Goal: Task Accomplishment & Management: Complete application form

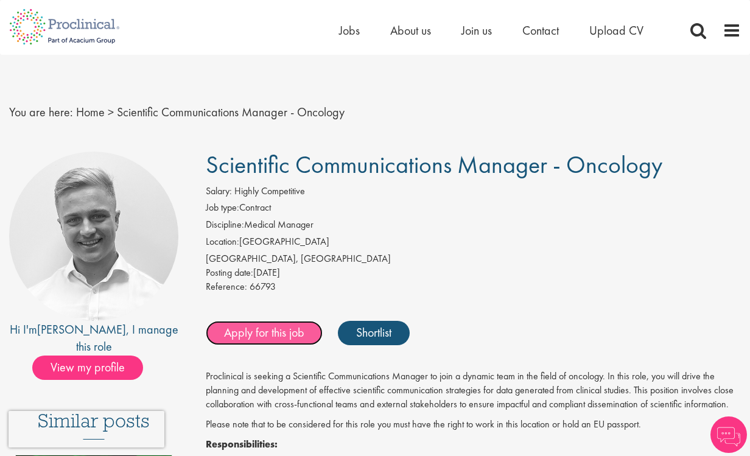
click at [252, 323] on link "Apply for this job" at bounding box center [264, 333] width 117 height 24
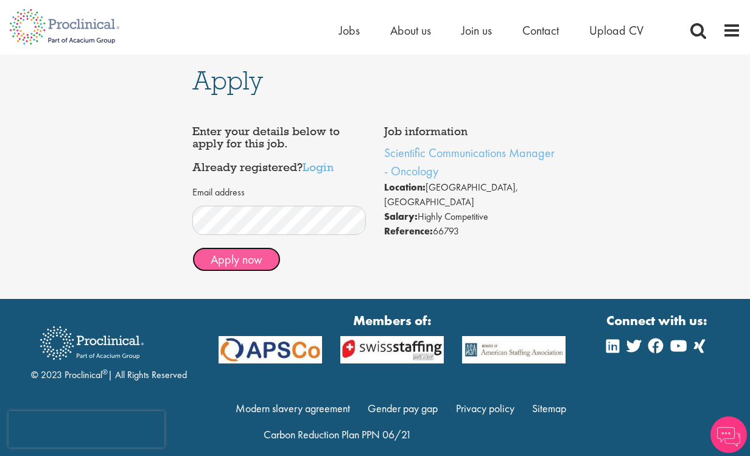
click at [231, 263] on button "Apply now" at bounding box center [236, 259] width 88 height 24
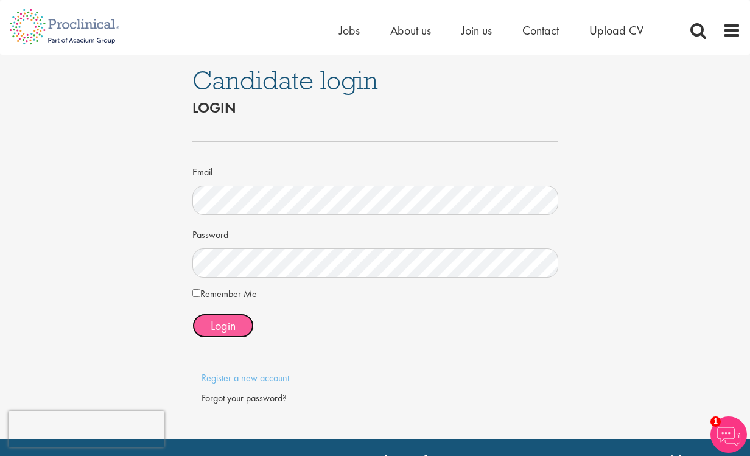
click at [215, 336] on button "Login" at bounding box center [223, 326] width 62 height 24
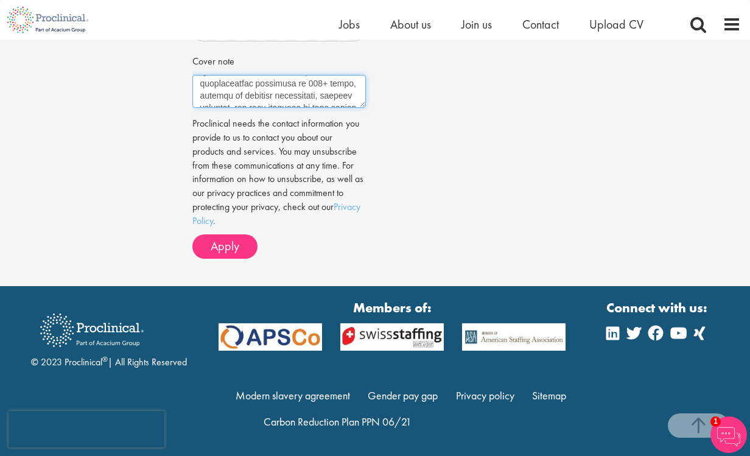
scroll to position [853, 0]
drag, startPoint x: 201, startPoint y: 83, endPoint x: 262, endPoint y: 298, distance: 224.0
type textarea "I"
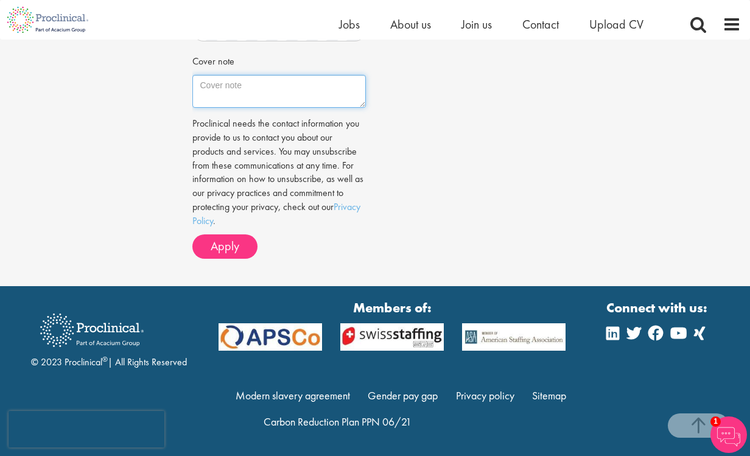
click at [243, 90] on textarea "Cover note" at bounding box center [279, 91] width 174 height 33
paste textarea "Dear Hiring Manager, I am applying for the Scientific Communications Manager – …"
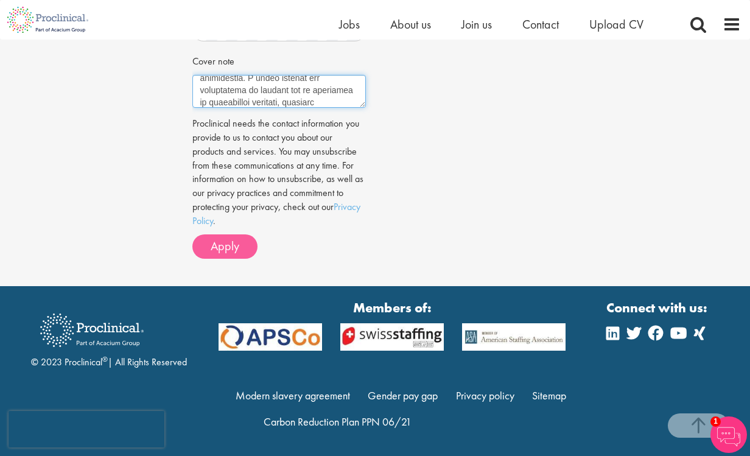
type textarea "Dear Hiring Manager, I am applying for the Scientific Communications Manager – …"
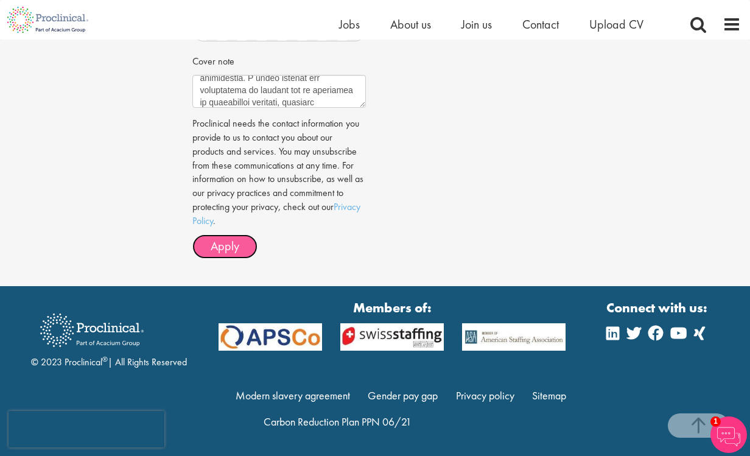
click at [223, 248] on span "Apply" at bounding box center [225, 246] width 29 height 16
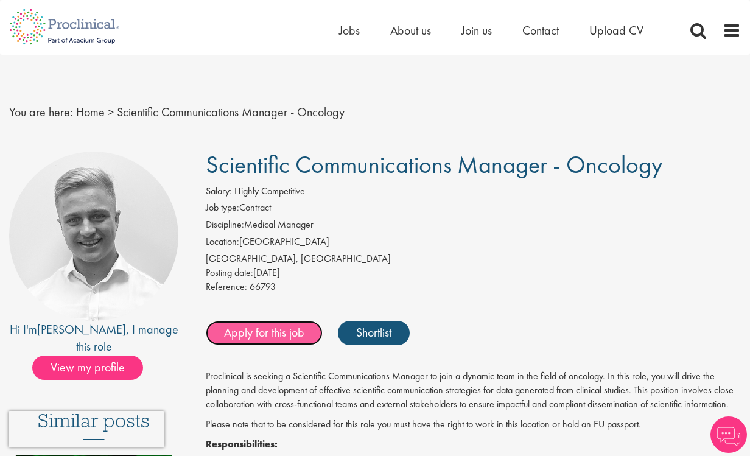
click at [263, 323] on link "Apply for this job" at bounding box center [264, 333] width 117 height 24
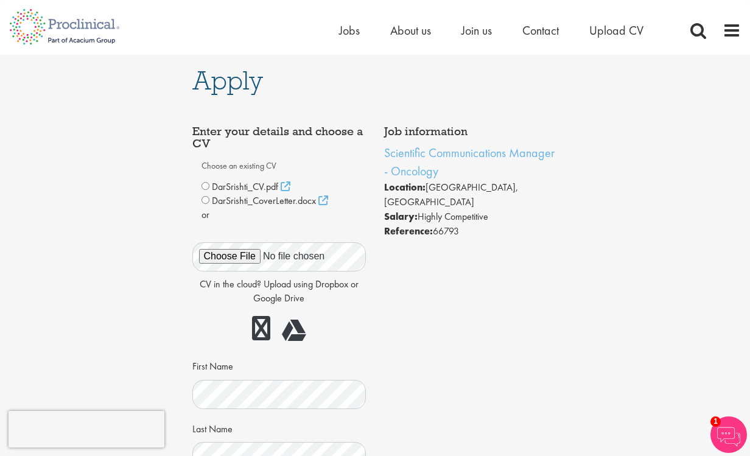
click at [233, 224] on div "Choose an existing CV DarSrishti_CV.pdf DarSrishti_CoverLetter.docx First Name" at bounding box center [280, 409] width 156 height 507
click at [225, 320] on div at bounding box center [279, 329] width 174 height 35
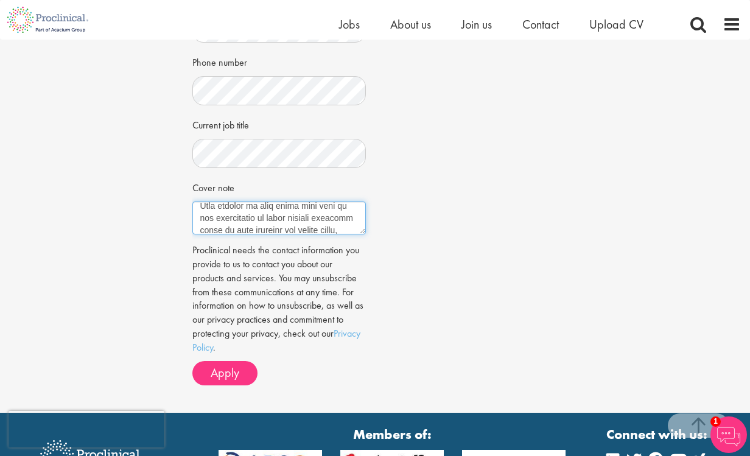
scroll to position [853, 0]
drag, startPoint x: 199, startPoint y: 212, endPoint x: 256, endPoint y: 426, distance: 221.3
click at [256, 426] on body "This website uses cookies. By continuing to use this site, you are giving your …" at bounding box center [375, 85] width 750 height 998
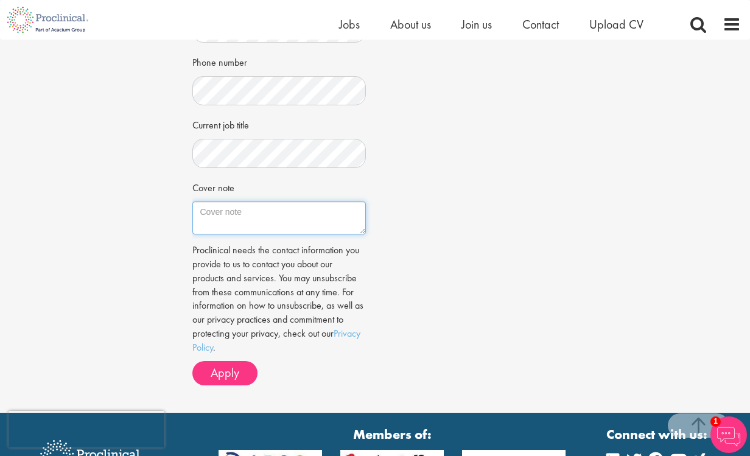
scroll to position [0, 0]
click at [286, 222] on textarea "Cover note" at bounding box center [279, 218] width 174 height 33
paste textarea "Dear Hiring Manager, I am applying for the Scientific Communications Manager – …"
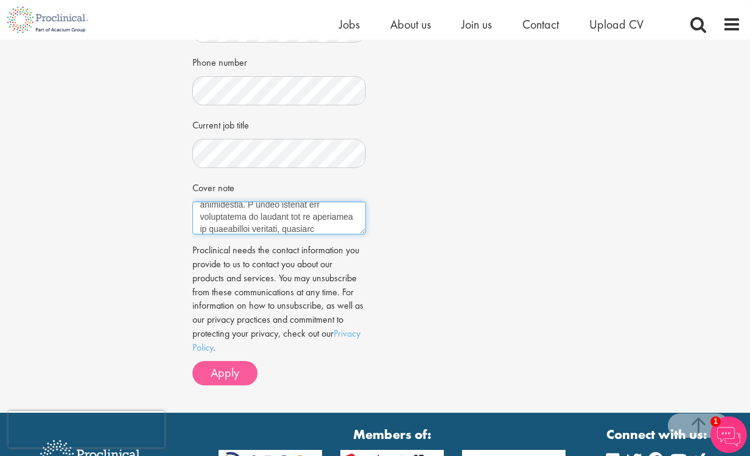
type textarea "Dear Hiring Manager, I am applying for the Scientific Communications Manager – …"
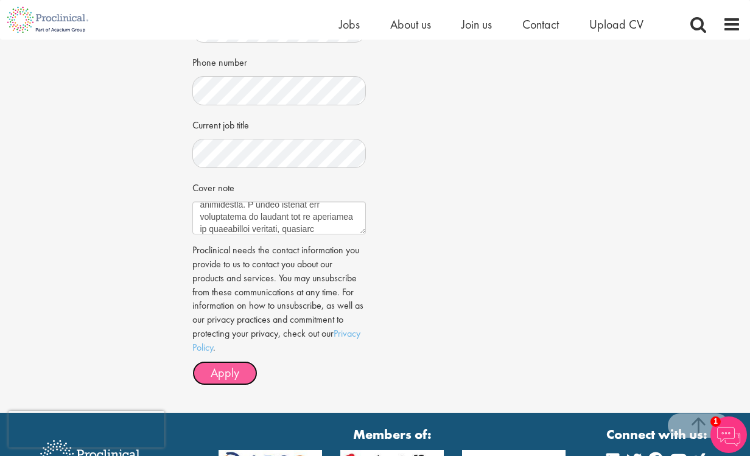
click at [224, 374] on span "Apply" at bounding box center [225, 373] width 29 height 16
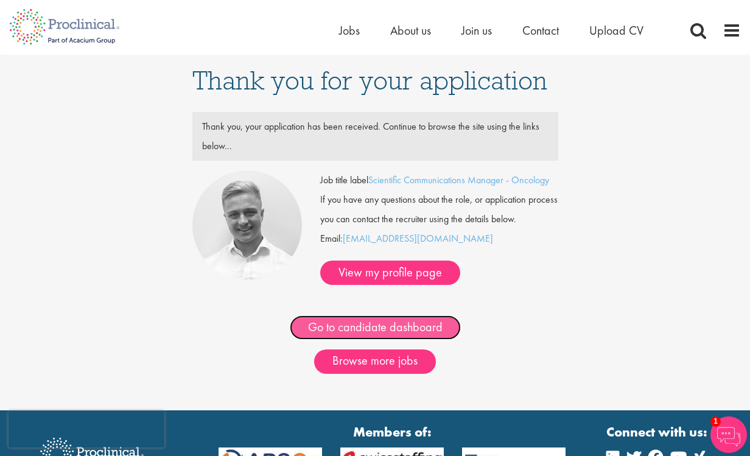
click at [359, 330] on link "Go to candidate dashboard" at bounding box center [375, 327] width 171 height 24
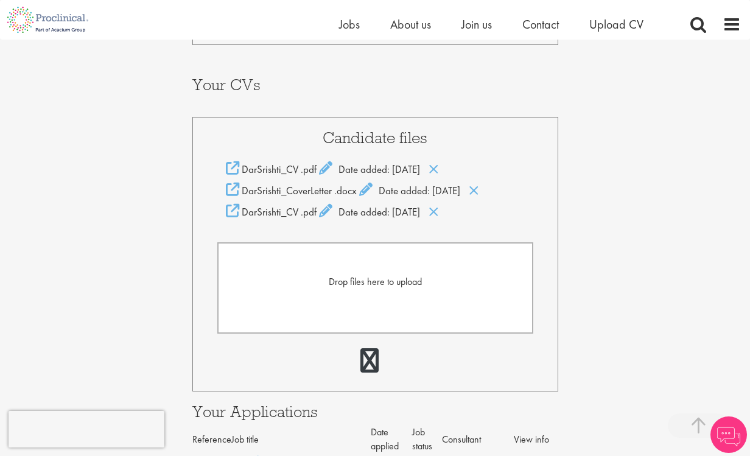
scroll to position [218, 0]
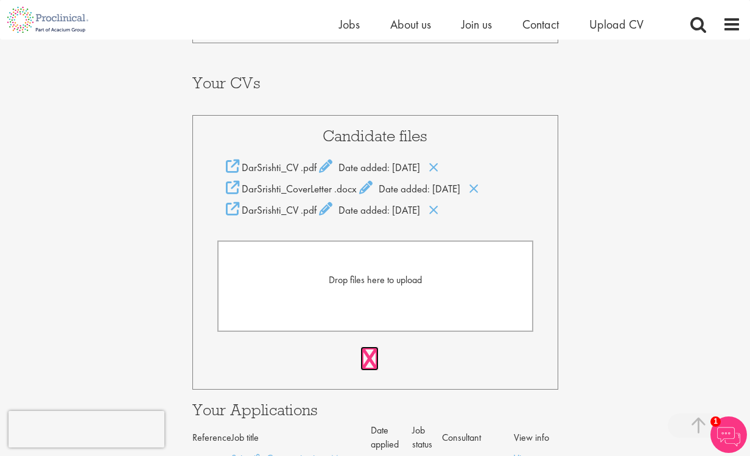
click at [366, 358] on link at bounding box center [370, 359] width 18 height 24
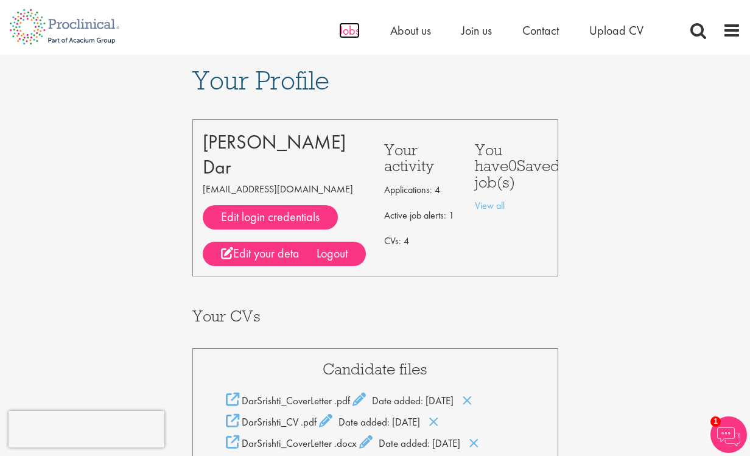
click at [347, 33] on span "Jobs" at bounding box center [349, 31] width 21 height 16
